Goal: Find specific page/section: Find specific page/section

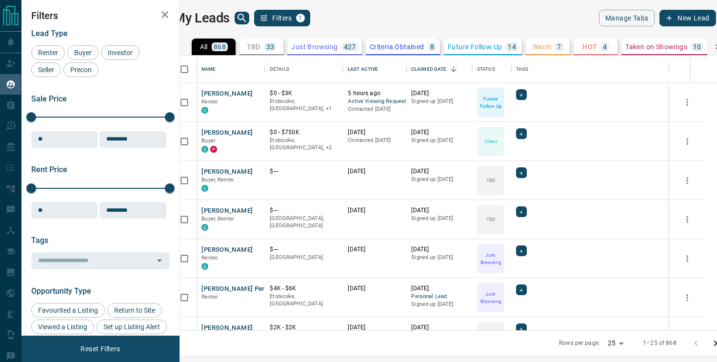
scroll to position [275, 533]
click at [248, 21] on icon "search button" at bounding box center [242, 18] width 12 height 12
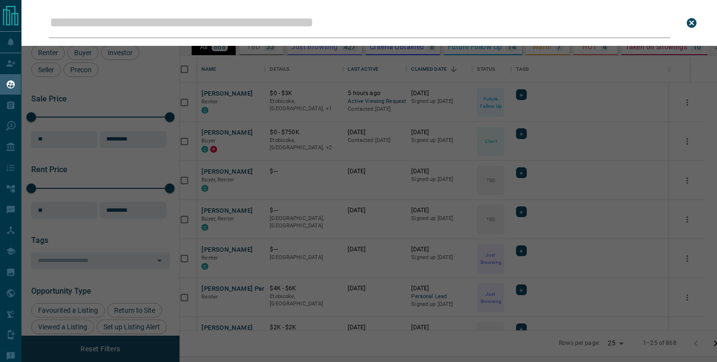
type input "**********"
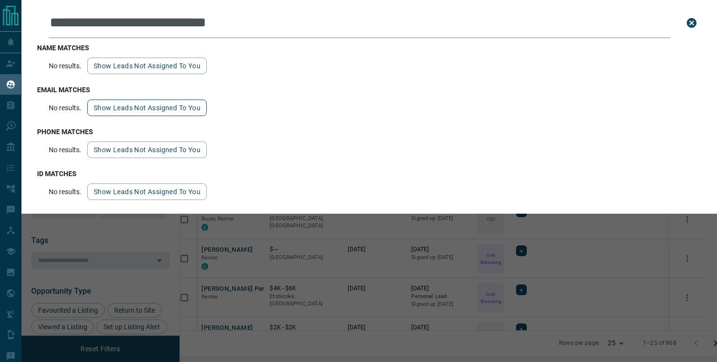
click at [135, 103] on button "Show leads not assigned to you" at bounding box center [147, 108] width 120 height 17
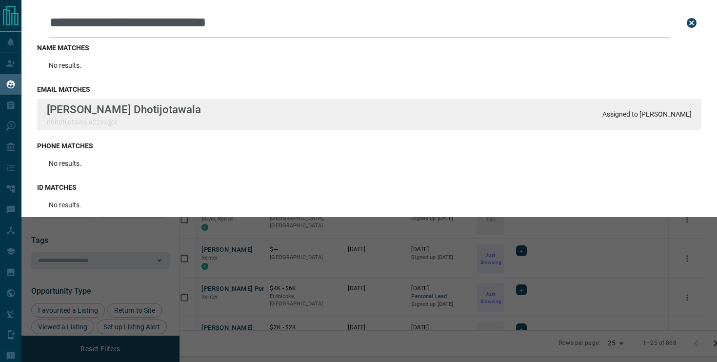
drag, startPoint x: 694, startPoint y: 117, endPoint x: 641, endPoint y: 118, distance: 53.2
click at [641, 118] on div "[PERSON_NAME] Dhotijotawala ndhotijotawala22xx@x Assigned to [PERSON_NAME]" at bounding box center [369, 114] width 664 height 31
copy p "[PERSON_NAME]"
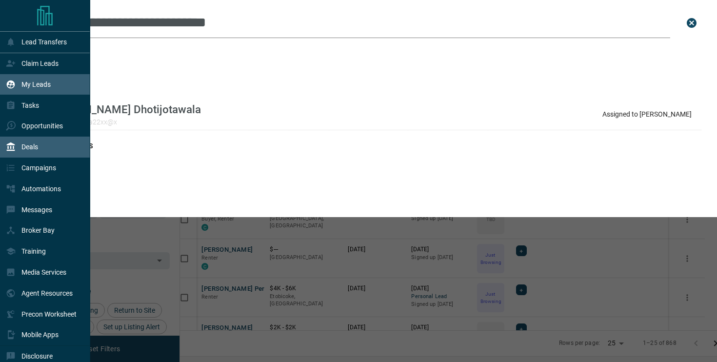
click at [36, 142] on div "Deals" at bounding box center [22, 147] width 32 height 16
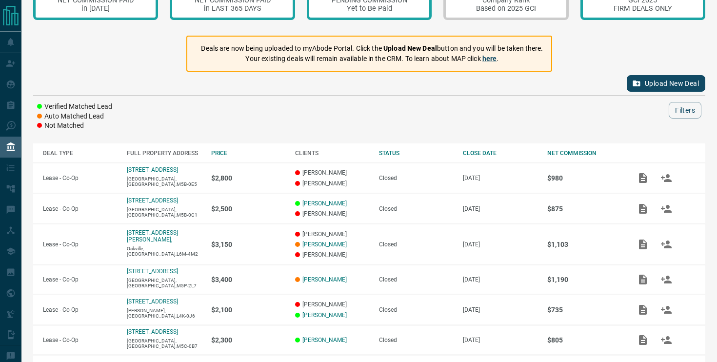
scroll to position [48, 0]
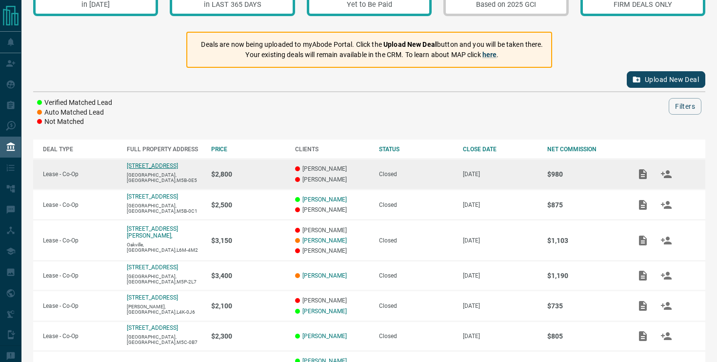
click at [161, 169] on p "[STREET_ADDRESS]" at bounding box center [152, 165] width 51 height 7
click at [161, 179] on p "[GEOGRAPHIC_DATA],[GEOGRAPHIC_DATA],M5B-0E5" at bounding box center [164, 177] width 74 height 11
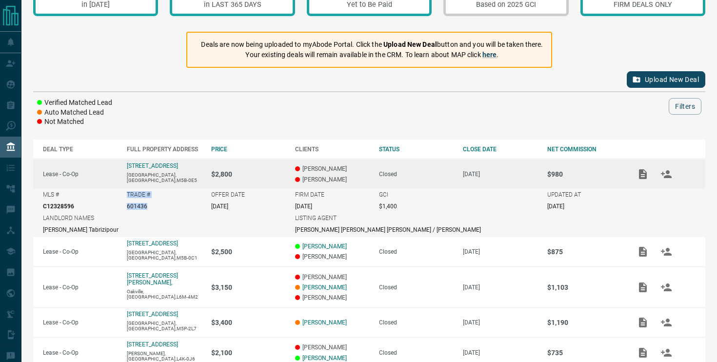
copy div "TRADE # 601436"
drag, startPoint x: 127, startPoint y: 196, endPoint x: 147, endPoint y: 204, distance: 21.2
click at [147, 204] on div "TRADE # 601436" at bounding box center [164, 200] width 74 height 19
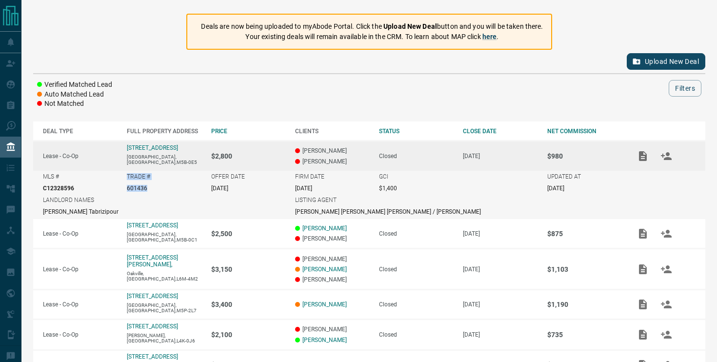
scroll to position [74, 0]
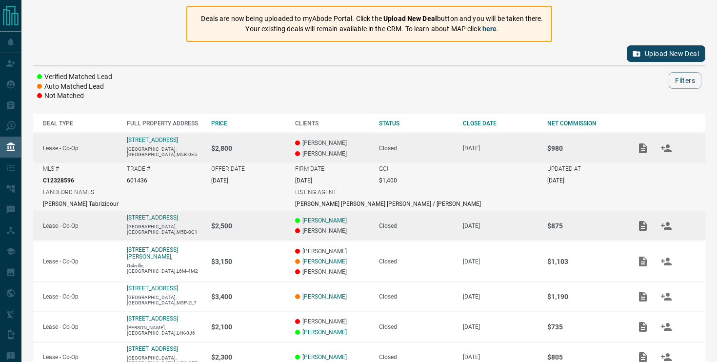
click at [163, 233] on td "[STREET_ADDRESS]" at bounding box center [159, 225] width 84 height 31
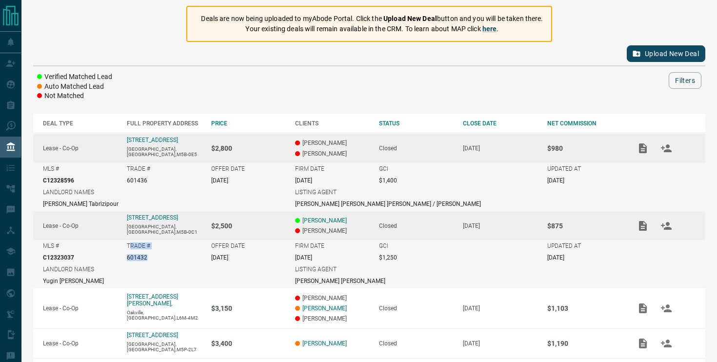
drag, startPoint x: 129, startPoint y: 246, endPoint x: 148, endPoint y: 257, distance: 21.8
click at [148, 257] on div "TRADE # 601432" at bounding box center [164, 251] width 74 height 19
copy div "TRADE # 601432"
drag, startPoint x: 126, startPoint y: 246, endPoint x: 149, endPoint y: 257, distance: 24.9
click at [149, 257] on td "TRADE # 601432" at bounding box center [159, 251] width 84 height 23
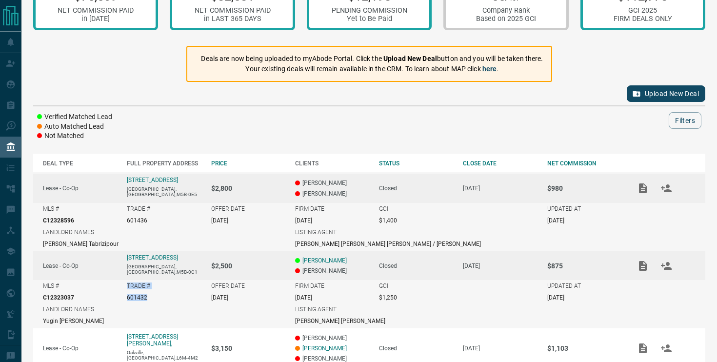
scroll to position [0, 0]
